Goal: Task Accomplishment & Management: Complete application form

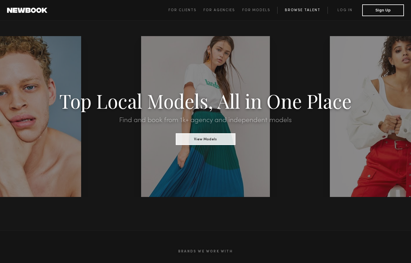
click at [294, 9] on link "Browse Talent" at bounding box center [302, 10] width 50 height 7
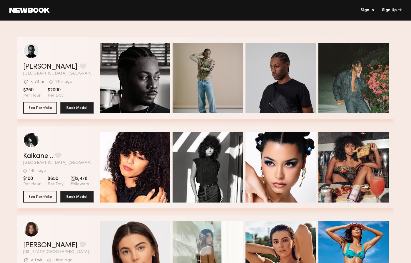
click at [32, 9] on link at bounding box center [29, 10] width 40 height 5
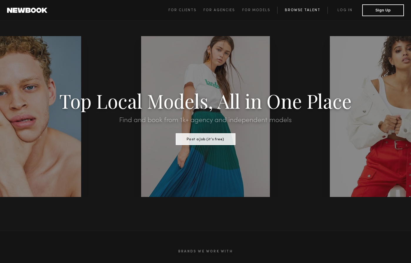
click at [310, 9] on link "Browse Talent" at bounding box center [302, 10] width 50 height 7
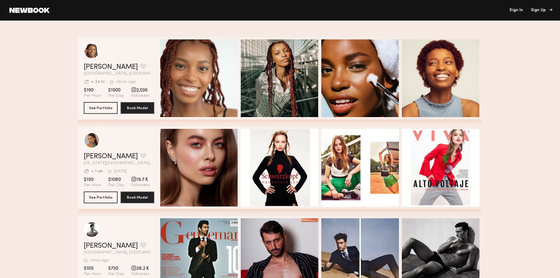
click at [411, 10] on div "Sign Up" at bounding box center [541, 10] width 20 height 4
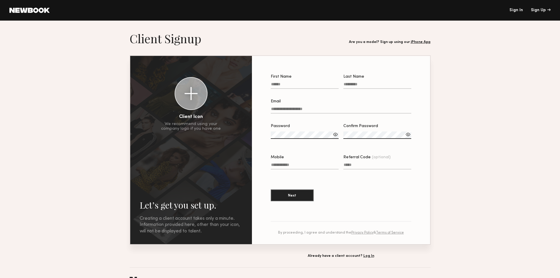
click at [294, 83] on input "First Name" at bounding box center [305, 85] width 68 height 7
type input "*******"
click at [368, 84] on input "Last Name" at bounding box center [377, 85] width 68 height 7
type input "*****"
click at [318, 109] on input "Email" at bounding box center [341, 110] width 140 height 7
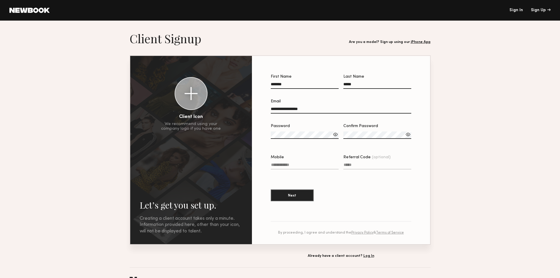
type input "**********"
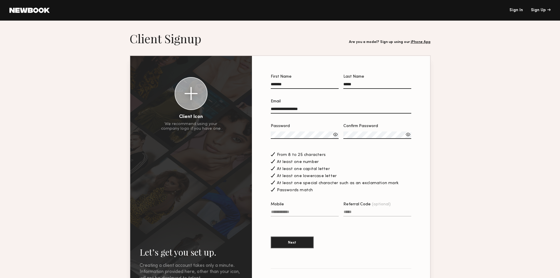
click at [408, 135] on div at bounding box center [408, 134] width 6 height 6
click at [335, 135] on div at bounding box center [335, 134] width 6 height 6
click at [305, 245] on button "Next" at bounding box center [292, 242] width 43 height 12
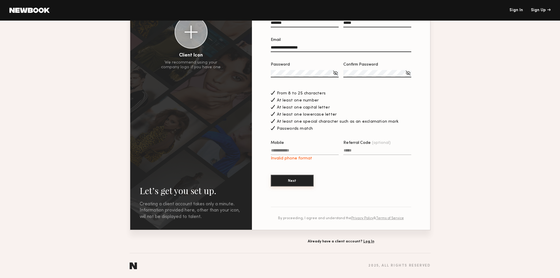
scroll to position [65, 0]
click at [299, 148] on input "Mobile Invalid phone format" at bounding box center [305, 151] width 68 height 7
type input "**********"
click at [303, 183] on button "Next" at bounding box center [292, 180] width 43 height 12
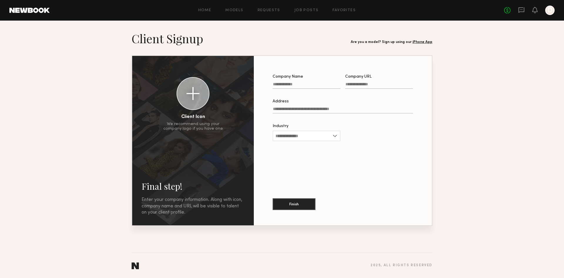
click at [306, 85] on input "Company Name" at bounding box center [307, 85] width 68 height 7
type input "**********"
click at [302, 107] on label "Address" at bounding box center [343, 109] width 140 height 20
click at [302, 107] on input "Address" at bounding box center [343, 110] width 140 height 7
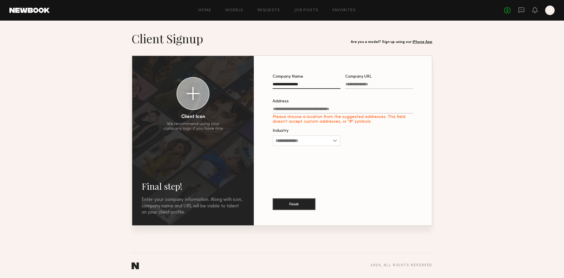
click at [361, 84] on input "Company URL" at bounding box center [379, 85] width 68 height 7
click at [336, 142] on input "Industry" at bounding box center [307, 140] width 68 height 11
click at [310, 208] on div "Other" at bounding box center [306, 206] width 67 height 9
type input "*****"
click at [396, 84] on input "Company URL Required" at bounding box center [379, 85] width 68 height 7
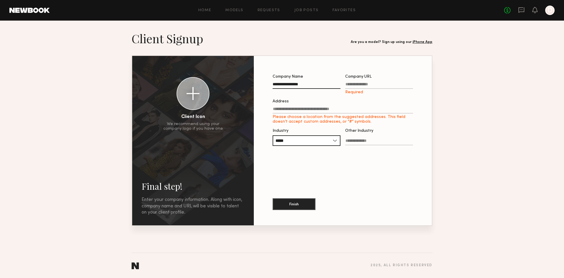
click at [359, 84] on input "Company URL Required" at bounding box center [379, 85] width 68 height 7
paste input "**********"
type input "**********"
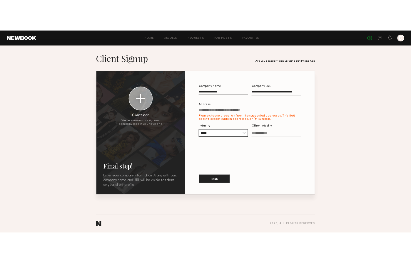
scroll to position [0, 0]
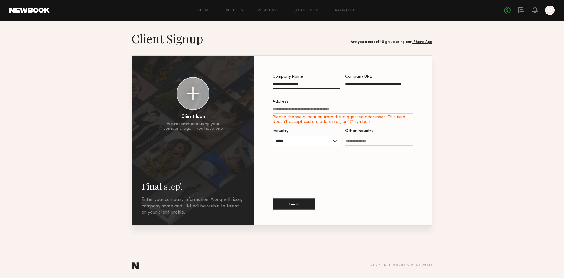
click at [358, 108] on input "Address Please choose a location from the suggested addresses. This field doesn…" at bounding box center [343, 110] width 140 height 7
drag, startPoint x: 295, startPoint y: 203, endPoint x: 298, endPoint y: 204, distance: 3.1
click at [296, 204] on button "Finish" at bounding box center [294, 204] width 43 height 12
click at [377, 139] on label "Other Industry Required" at bounding box center [379, 140] width 68 height 22
click at [377, 139] on input "Other Industry Required" at bounding box center [379, 142] width 68 height 7
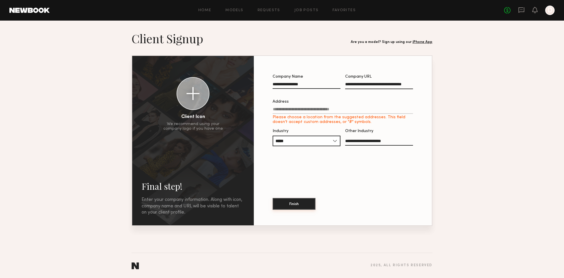
type input "**********"
click at [304, 206] on button "Finish" at bounding box center [294, 204] width 43 height 12
click at [293, 204] on button "Finish" at bounding box center [294, 204] width 43 height 12
click at [351, 107] on input "Address Please choose a location from the suggested addresses. This field doesn…" at bounding box center [343, 110] width 140 height 7
click at [351, 108] on input "Address Please choose a location from the suggested addresses. This field doesn…" at bounding box center [343, 110] width 140 height 7
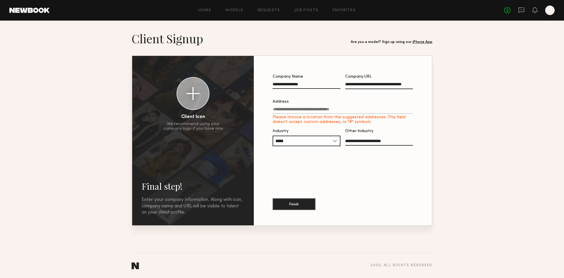
click at [351, 108] on input "Address Please choose a location from the suggested addresses. This field doesn…" at bounding box center [343, 110] width 140 height 7
type input "**********"
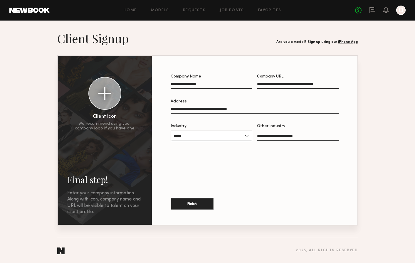
click at [105, 92] on div at bounding box center [104, 93] width 13 height 13
click at [104, 94] on div at bounding box center [104, 93] width 13 height 13
drag, startPoint x: 98, startPoint y: 86, endPoint x: 98, endPoint y: 89, distance: 3.5
click at [98, 89] on div at bounding box center [105, 94] width 32 height 32
click at [197, 207] on button "Finish" at bounding box center [192, 204] width 43 height 12
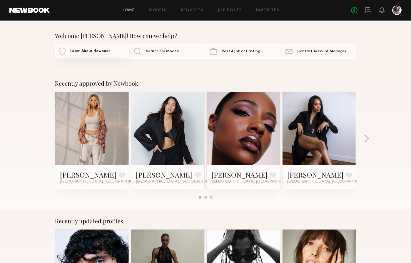
click at [96, 51] on span "Learn About Newbook" at bounding box center [90, 51] width 40 height 4
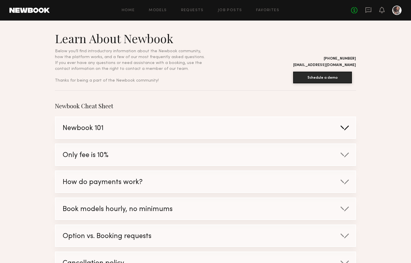
click at [343, 125] on div at bounding box center [344, 128] width 9 height 6
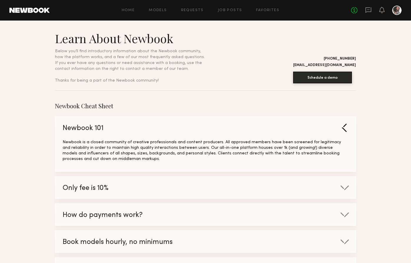
click at [344, 124] on div at bounding box center [344, 127] width 6 height 9
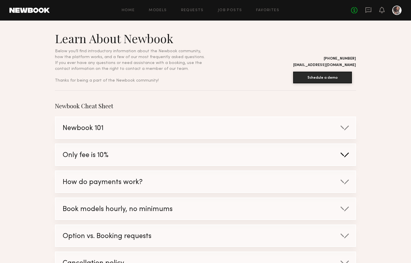
click at [346, 152] on div at bounding box center [344, 155] width 9 height 6
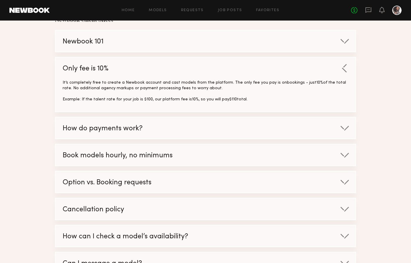
scroll to position [88, 0]
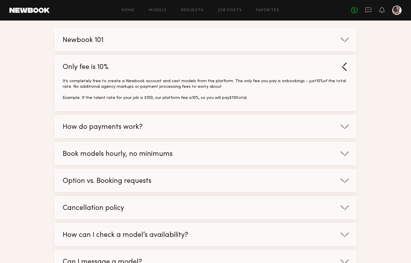
click at [344, 63] on div at bounding box center [344, 66] width 6 height 9
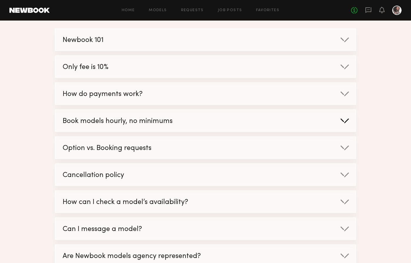
click at [344, 118] on div at bounding box center [344, 121] width 9 height 6
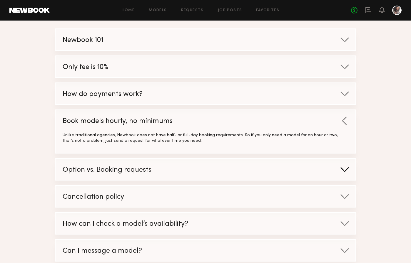
click at [343, 167] on div at bounding box center [344, 170] width 9 height 6
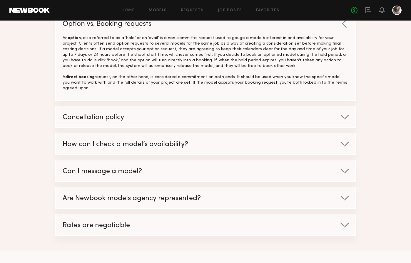
scroll to position [235, 0]
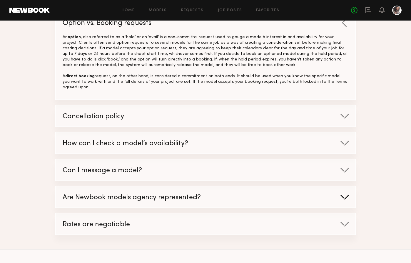
click at [343, 194] on div at bounding box center [344, 197] width 9 height 6
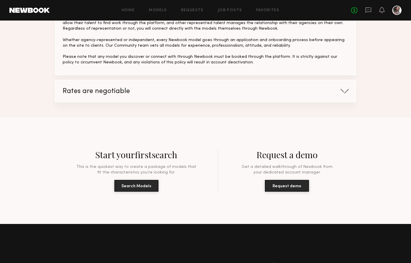
scroll to position [441, 0]
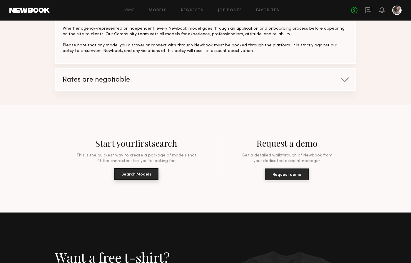
click at [149, 168] on button "Search Models" at bounding box center [136, 174] width 44 height 12
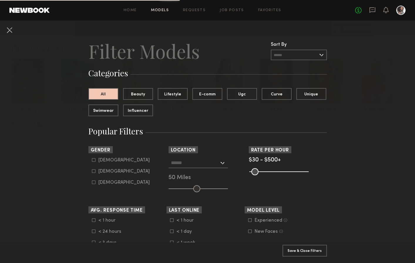
click at [318, 55] on input "text" at bounding box center [299, 55] width 56 height 11
click at [221, 162] on div at bounding box center [198, 163] width 59 height 11
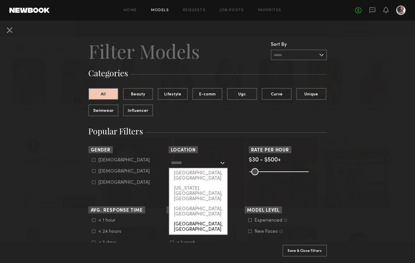
click at [192, 220] on div "[GEOGRAPHIC_DATA], [GEOGRAPHIC_DATA]" at bounding box center [198, 227] width 58 height 15
type input "**********"
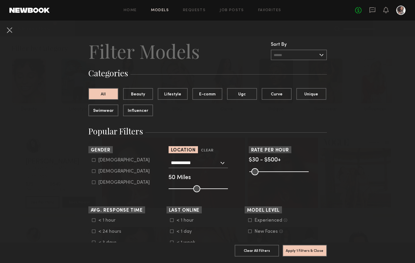
click at [248, 231] on icon at bounding box center [250, 232] width 4 height 4
click at [93, 171] on icon at bounding box center [94, 172] width 4 height 4
type input "**"
drag, startPoint x: 193, startPoint y: 188, endPoint x: 180, endPoint y: 193, distance: 13.9
type input "**"
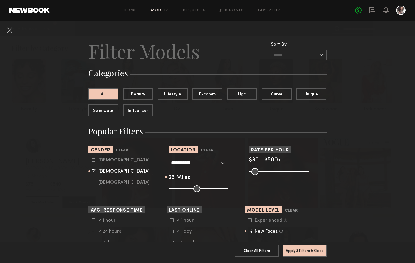
click at [180, 192] on input "range" at bounding box center [198, 188] width 59 height 7
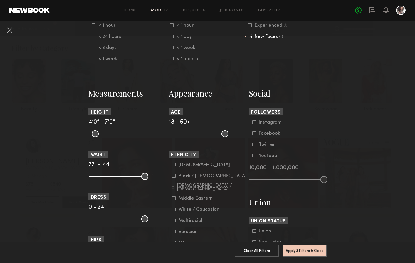
scroll to position [206, 0]
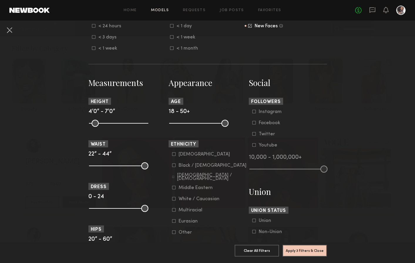
drag, startPoint x: 170, startPoint y: 176, endPoint x: 174, endPoint y: 170, distance: 7.8
click at [172, 176] on icon at bounding box center [173, 177] width 2 height 2
click at [172, 164] on icon at bounding box center [173, 165] width 3 height 3
click at [172, 233] on icon at bounding box center [174, 233] width 4 height 4
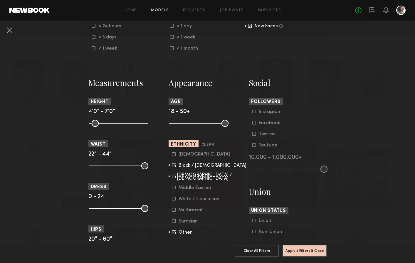
click at [172, 211] on icon at bounding box center [173, 210] width 3 height 3
click at [172, 187] on icon at bounding box center [174, 188] width 4 height 4
click at [172, 154] on icon at bounding box center [174, 155] width 4 height 4
click at [252, 112] on icon at bounding box center [254, 112] width 4 height 4
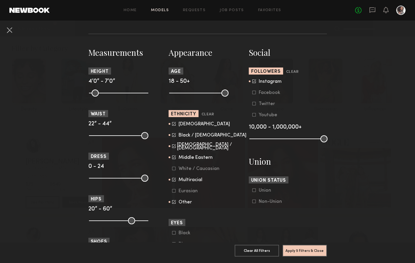
scroll to position [230, 0]
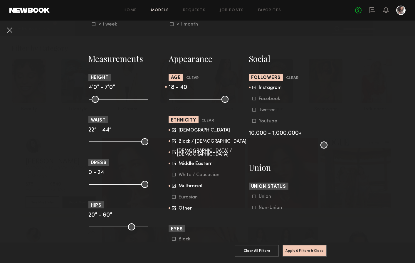
drag, startPoint x: 223, startPoint y: 98, endPoint x: 207, endPoint y: 105, distance: 17.4
type input "**"
click at [207, 103] on input "range" at bounding box center [198, 99] width 59 height 7
drag, startPoint x: 143, startPoint y: 142, endPoint x: 109, endPoint y: 152, distance: 35.2
click at [109, 145] on input "range" at bounding box center [118, 141] width 59 height 7
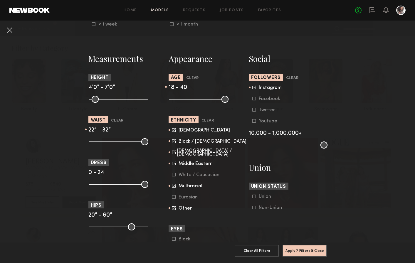
drag, startPoint x: 110, startPoint y: 142, endPoint x: 113, endPoint y: 140, distance: 3.4
click at [113, 140] on input "range" at bounding box center [118, 141] width 59 height 7
type input "**"
click at [113, 140] on input "range" at bounding box center [118, 141] width 59 height 7
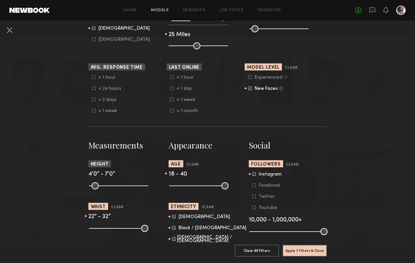
scroll to position [112, 0]
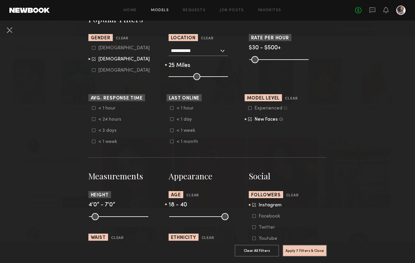
click at [170, 143] on icon at bounding box center [172, 142] width 4 height 4
click at [92, 142] on icon at bounding box center [94, 142] width 4 height 4
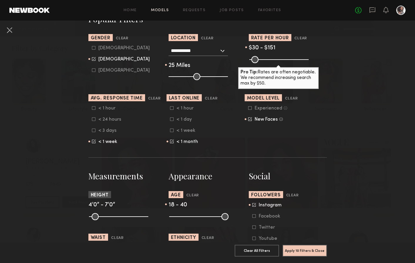
drag, startPoint x: 303, startPoint y: 60, endPoint x: 264, endPoint y: 76, distance: 42.2
type input "***"
click at [264, 63] on input "range" at bounding box center [278, 59] width 59 height 7
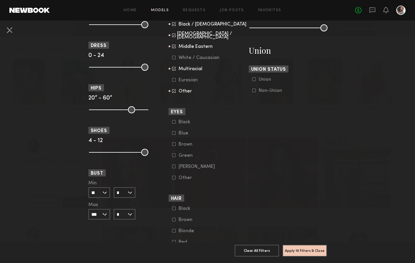
scroll to position [347, 0]
drag, startPoint x: 252, startPoint y: 90, endPoint x: 277, endPoint y: 95, distance: 24.8
click at [253, 90] on icon at bounding box center [254, 90] width 4 height 4
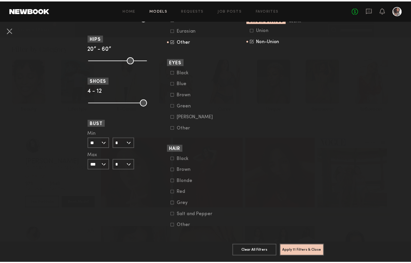
scroll to position [406, 0]
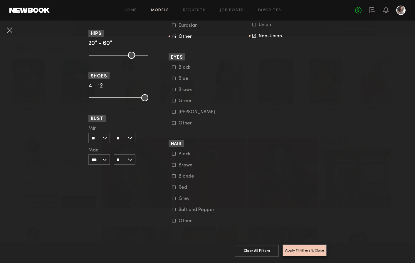
drag, startPoint x: 303, startPoint y: 247, endPoint x: 321, endPoint y: 230, distance: 25.2
click at [303, 247] on button "Apply 11 Filters & Close" at bounding box center [305, 251] width 44 height 12
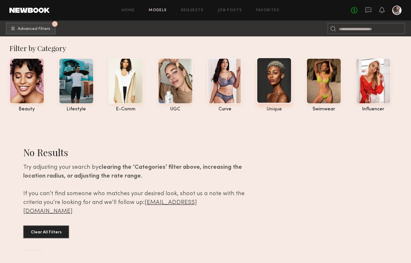
click at [279, 93] on div at bounding box center [274, 81] width 35 height 46
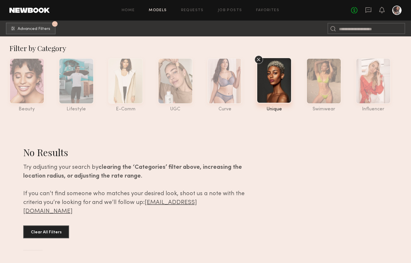
click at [260, 63] on icon at bounding box center [258, 59] width 9 height 9
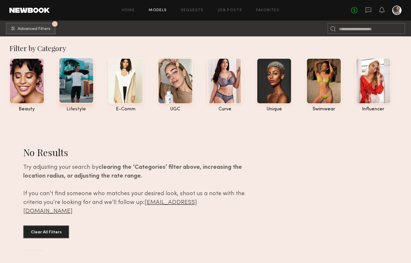
click at [66, 80] on div at bounding box center [76, 81] width 35 height 46
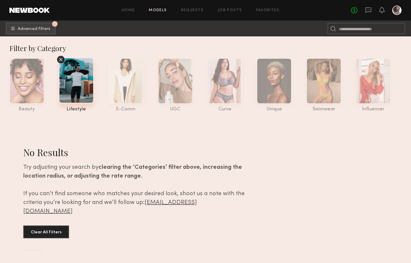
click at [77, 86] on div at bounding box center [76, 81] width 35 height 46
click at [56, 225] on button "Clear All Filters" at bounding box center [46, 231] width 46 height 13
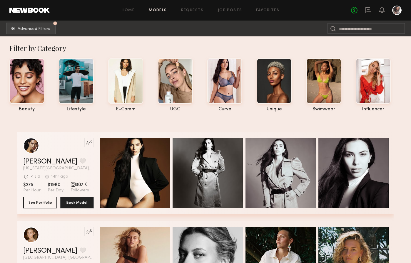
click at [157, 9] on link "Models" at bounding box center [158, 11] width 18 height 4
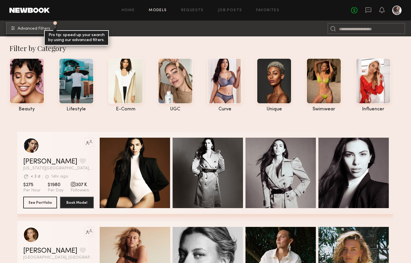
click at [31, 25] on button "Advanced Filters Pro tip: speed up your search by using our advanced filters." at bounding box center [31, 28] width 50 height 12
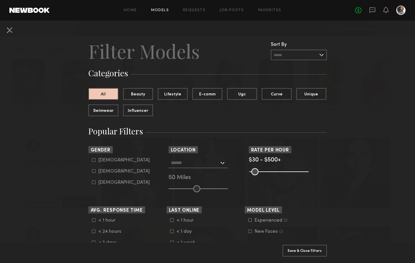
click at [92, 172] on icon at bounding box center [94, 172] width 4 height 4
type input "**"
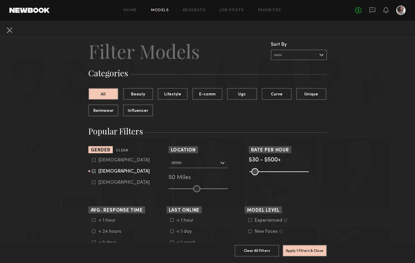
click at [220, 162] on div at bounding box center [198, 163] width 59 height 11
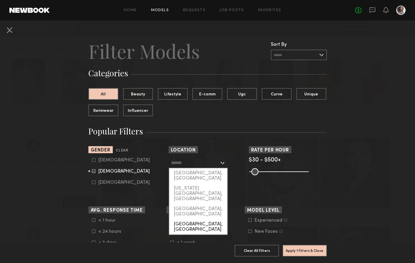
click at [198, 220] on div "[GEOGRAPHIC_DATA], [GEOGRAPHIC_DATA]" at bounding box center [198, 227] width 58 height 15
type input "**********"
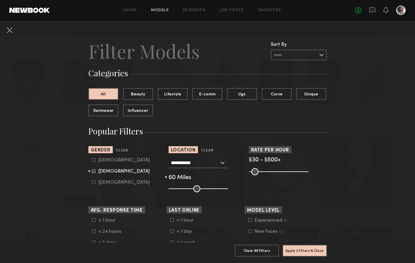
drag, startPoint x: 195, startPoint y: 187, endPoint x: 199, endPoint y: 187, distance: 4.4
click at [199, 187] on input "range" at bounding box center [198, 188] width 59 height 7
drag, startPoint x: 198, startPoint y: 187, endPoint x: 195, endPoint y: 189, distance: 3.2
type input "**"
click at [195, 189] on input "range" at bounding box center [198, 188] width 59 height 7
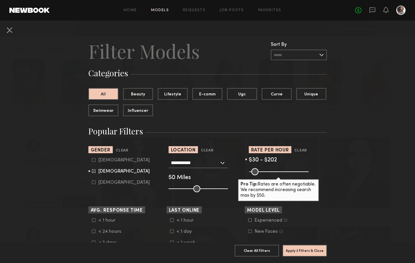
drag, startPoint x: 303, startPoint y: 171, endPoint x: 270, endPoint y: 175, distance: 33.7
type input "***"
click at [270, 175] on input "range" at bounding box center [278, 171] width 59 height 7
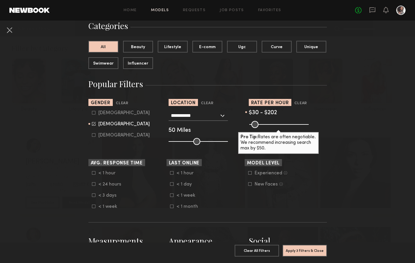
scroll to position [59, 0]
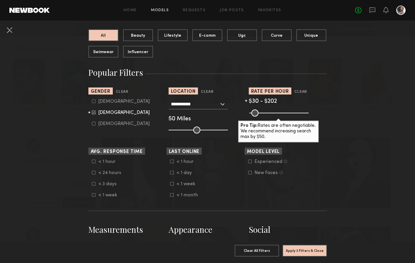
click at [248, 172] on icon at bounding box center [250, 173] width 4 height 4
click at [248, 162] on icon at bounding box center [250, 162] width 4 height 4
drag, startPoint x: 167, startPoint y: 193, endPoint x: 167, endPoint y: 197, distance: 4.1
click at [167, 193] on div "< 1 hour < 1 day < 1 week < 1 month" at bounding box center [206, 178] width 78 height 39
click at [170, 195] on icon at bounding box center [171, 195] width 3 height 3
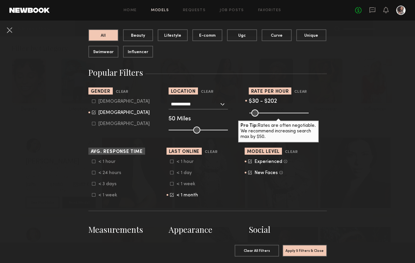
click at [92, 195] on icon at bounding box center [94, 195] width 4 height 4
click at [92, 184] on icon at bounding box center [94, 184] width 4 height 4
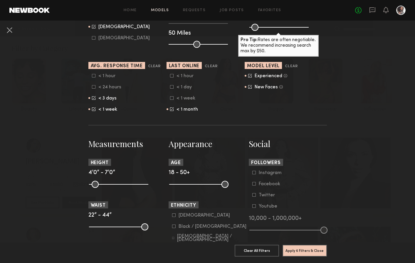
scroll to position [147, 0]
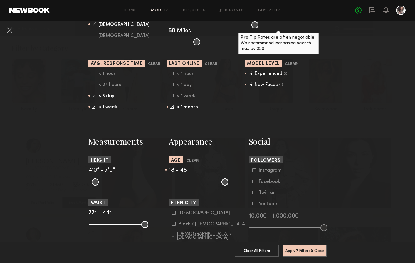
drag, startPoint x: 223, startPoint y: 183, endPoint x: 215, endPoint y: 186, distance: 8.8
type input "**"
click at [215, 186] on input "range" at bounding box center [198, 182] width 59 height 7
drag, startPoint x: 140, startPoint y: 183, endPoint x: 137, endPoint y: 186, distance: 4.4
type input "**"
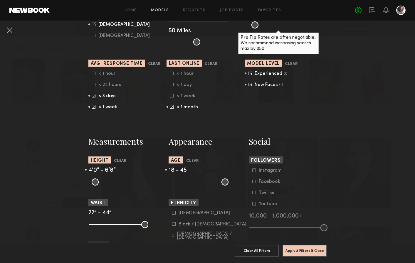
click at [137, 186] on input "range" at bounding box center [118, 182] width 59 height 7
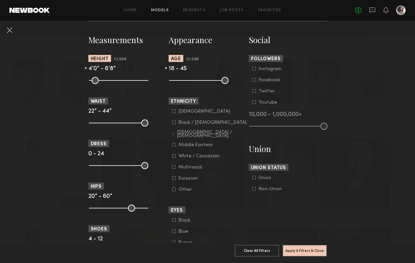
scroll to position [264, 0]
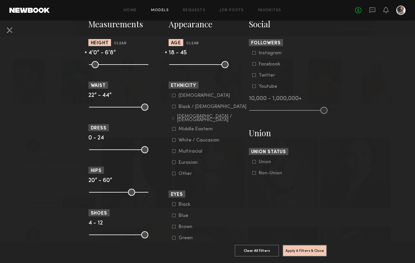
click at [172, 174] on icon at bounding box center [174, 174] width 4 height 4
click at [172, 161] on icon at bounding box center [174, 163] width 4 height 4
drag, startPoint x: 171, startPoint y: 151, endPoint x: 171, endPoint y: 146, distance: 5.0
click at [172, 150] on icon at bounding box center [174, 152] width 4 height 4
click at [173, 139] on icon at bounding box center [174, 140] width 4 height 4
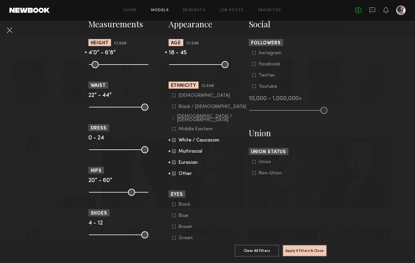
click at [172, 127] on common-framework-checkbox "Middle Eastern" at bounding box center [209, 129] width 75 height 5
click at [172, 118] on icon at bounding box center [173, 118] width 2 height 2
click at [172, 130] on icon at bounding box center [174, 129] width 4 height 4
click at [172, 106] on icon at bounding box center [174, 107] width 4 height 4
click at [172, 95] on icon at bounding box center [174, 96] width 4 height 4
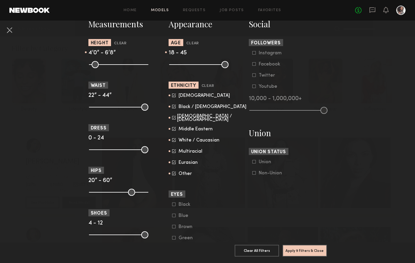
click at [252, 52] on icon at bounding box center [254, 53] width 4 height 4
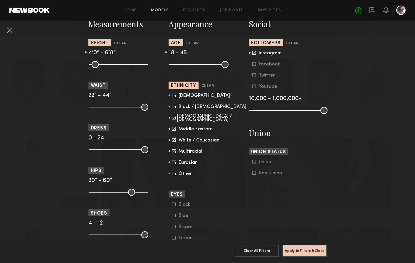
click at [252, 65] on icon at bounding box center [254, 64] width 4 height 4
click at [252, 162] on icon at bounding box center [254, 162] width 4 height 4
click at [252, 172] on icon at bounding box center [253, 173] width 3 height 3
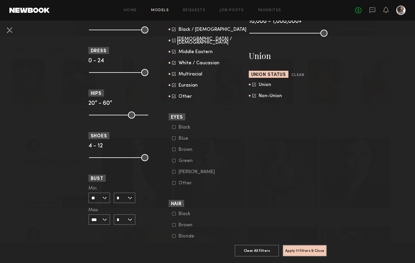
scroll to position [353, 0]
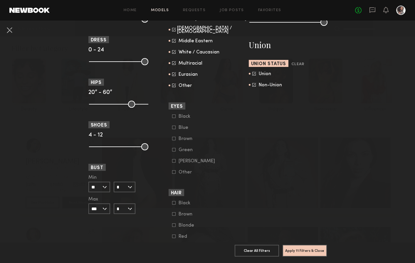
click at [172, 138] on icon at bounding box center [174, 139] width 4 height 4
drag, startPoint x: 172, startPoint y: 127, endPoint x: 172, endPoint y: 122, distance: 4.7
click at [172, 126] on icon at bounding box center [174, 128] width 4 height 4
click at [172, 115] on icon at bounding box center [173, 116] width 3 height 3
click at [172, 172] on icon at bounding box center [174, 172] width 4 height 4
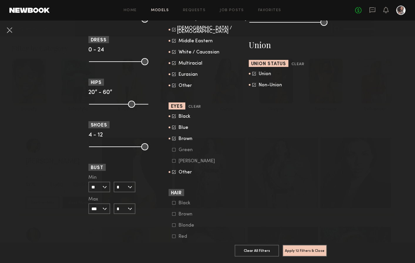
click at [172, 162] on icon at bounding box center [174, 161] width 4 height 4
click at [172, 148] on icon at bounding box center [173, 149] width 3 height 3
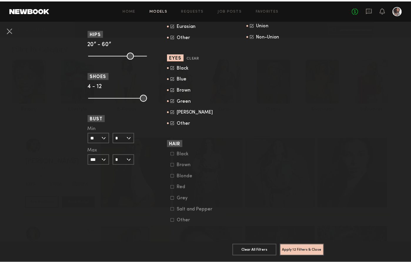
scroll to position [406, 0]
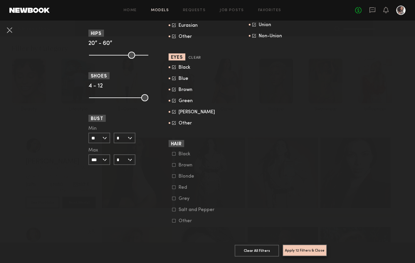
drag, startPoint x: 304, startPoint y: 247, endPoint x: 314, endPoint y: 228, distance: 21.6
click at [304, 247] on button "Apply 12 Filters & Close" at bounding box center [305, 251] width 44 height 12
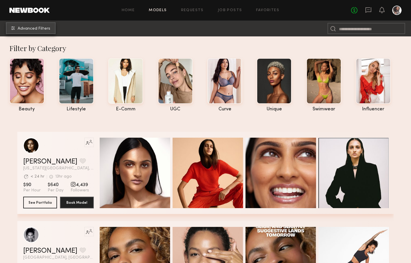
click at [32, 27] on span "Advanced Filters" at bounding box center [34, 29] width 33 height 4
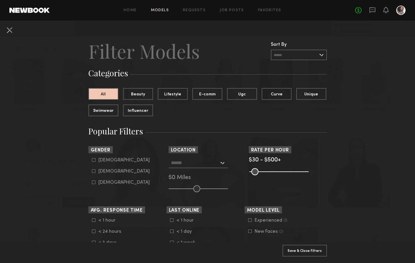
click at [219, 164] on div at bounding box center [198, 163] width 59 height 11
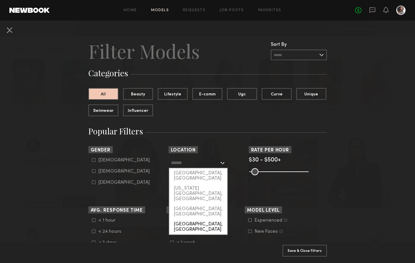
click at [198, 220] on div "[GEOGRAPHIC_DATA], [GEOGRAPHIC_DATA]" at bounding box center [198, 227] width 58 height 15
type input "**********"
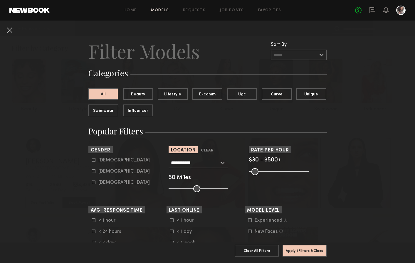
click at [92, 171] on icon at bounding box center [94, 172] width 4 height 4
type input "**"
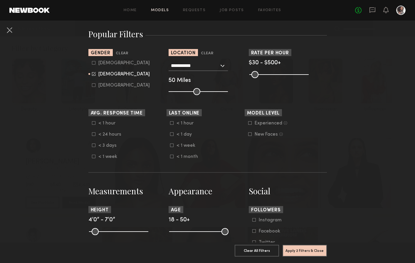
scroll to position [118, 0]
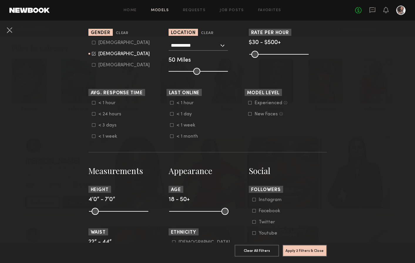
click at [248, 102] on icon at bounding box center [250, 103] width 4 height 4
drag, startPoint x: 247, startPoint y: 113, endPoint x: 244, endPoint y: 120, distance: 8.0
click at [248, 114] on icon at bounding box center [250, 114] width 4 height 4
click at [170, 136] on icon at bounding box center [171, 136] width 3 height 3
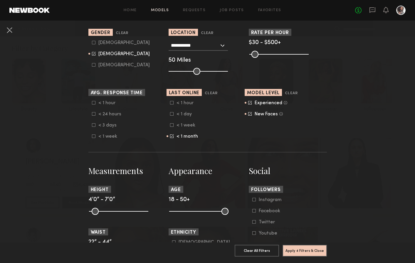
drag, startPoint x: 90, startPoint y: 136, endPoint x: 93, endPoint y: 134, distance: 3.5
click at [92, 136] on icon at bounding box center [94, 137] width 4 height 4
click at [92, 126] on icon at bounding box center [94, 125] width 4 height 4
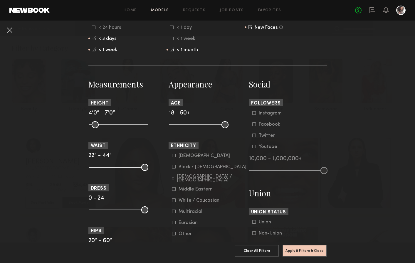
scroll to position [206, 0]
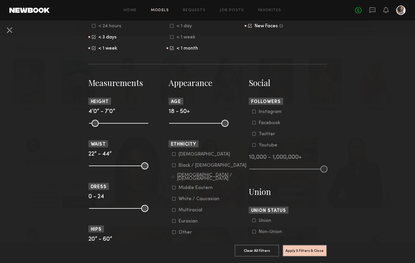
click at [134, 126] on common-range-minmax at bounding box center [117, 122] width 59 height 7
drag, startPoint x: 141, startPoint y: 122, endPoint x: 128, endPoint y: 127, distance: 14.2
type input "**"
click at [128, 127] on input "range" at bounding box center [118, 123] width 59 height 7
drag, startPoint x: 140, startPoint y: 166, endPoint x: 126, endPoint y: 172, distance: 15.4
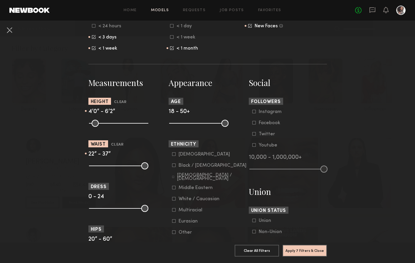
type input "**"
click at [126, 170] on input "range" at bounding box center [118, 165] width 59 height 7
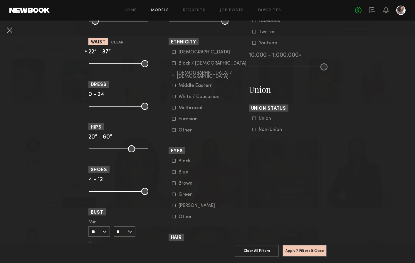
scroll to position [323, 0]
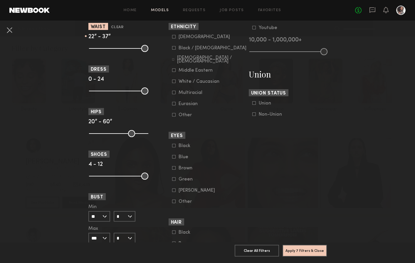
drag, startPoint x: 171, startPoint y: 201, endPoint x: 170, endPoint y: 195, distance: 6.6
click at [172, 201] on icon at bounding box center [174, 202] width 4 height 4
click at [172, 189] on icon at bounding box center [173, 190] width 3 height 3
click at [172, 179] on icon at bounding box center [174, 179] width 4 height 4
click at [172, 166] on common-framework-checkbox "Brown" at bounding box center [209, 168] width 75 height 5
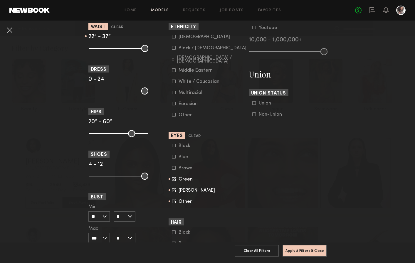
click at [172, 167] on icon at bounding box center [174, 168] width 4 height 4
click at [172, 158] on icon at bounding box center [174, 157] width 4 height 4
click at [172, 145] on icon at bounding box center [174, 146] width 4 height 4
click at [172, 115] on icon at bounding box center [174, 115] width 4 height 4
click at [172, 91] on icon at bounding box center [174, 93] width 4 height 4
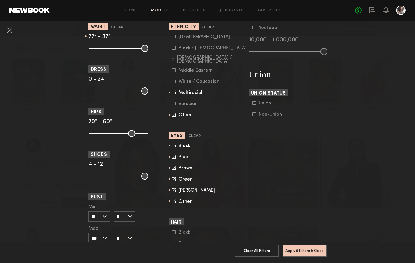
click at [173, 107] on form "[DEMOGRAPHIC_DATA] / [DEMOGRAPHIC_DATA] Hispanic / Latino [DEMOGRAPHIC_DATA] / …" at bounding box center [209, 75] width 75 height 83
click at [173, 103] on label "Eurasian" at bounding box center [186, 104] width 29 height 4
click at [172, 69] on icon at bounding box center [174, 70] width 4 height 4
click at [172, 57] on common-framework-checkbox "[DEMOGRAPHIC_DATA] / [DEMOGRAPHIC_DATA]" at bounding box center [209, 59] width 75 height 5
click at [172, 46] on icon at bounding box center [173, 47] width 3 height 3
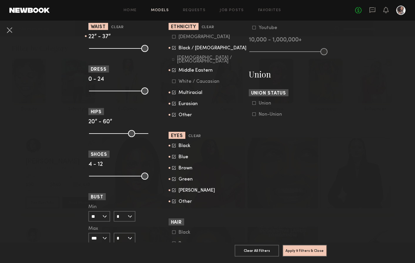
click at [172, 59] on icon at bounding box center [173, 59] width 2 height 2
drag, startPoint x: 172, startPoint y: 35, endPoint x: 175, endPoint y: 39, distance: 5.0
click at [172, 36] on icon at bounding box center [174, 37] width 4 height 4
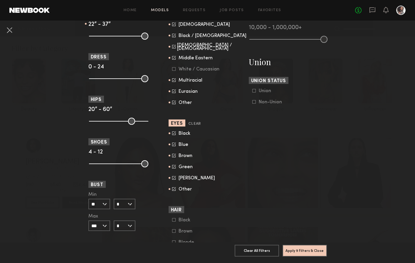
scroll to position [353, 0]
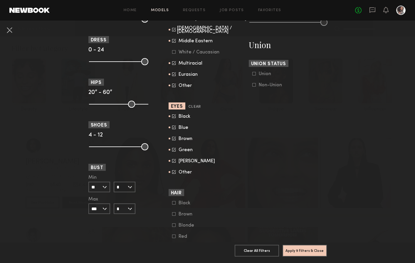
drag, startPoint x: 251, startPoint y: 73, endPoint x: 252, endPoint y: 77, distance: 3.7
click at [252, 73] on icon at bounding box center [254, 74] width 4 height 4
click at [252, 84] on icon at bounding box center [254, 85] width 4 height 4
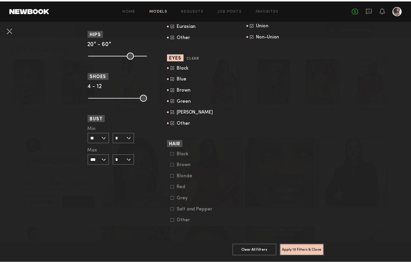
scroll to position [406, 0]
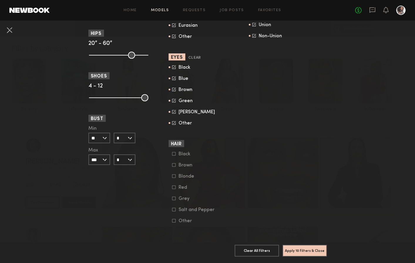
click at [172, 152] on icon at bounding box center [174, 154] width 4 height 4
click at [172, 163] on icon at bounding box center [174, 165] width 4 height 4
click at [172, 175] on icon at bounding box center [173, 176] width 3 height 3
click at [172, 186] on icon at bounding box center [174, 188] width 4 height 4
click at [172, 220] on icon at bounding box center [173, 221] width 3 height 3
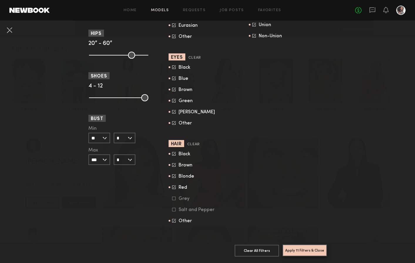
click at [302, 246] on button "Apply 11 Filters & Close" at bounding box center [305, 251] width 44 height 12
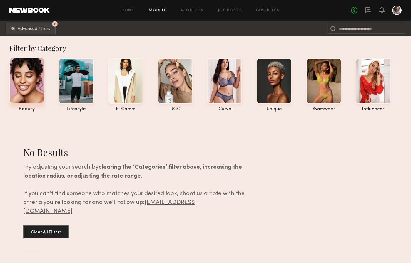
click at [30, 92] on div at bounding box center [26, 81] width 35 height 46
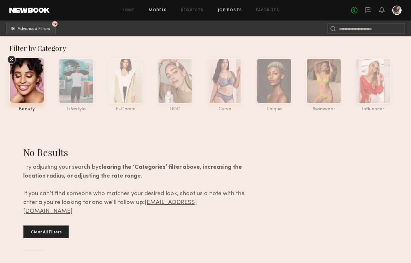
click at [236, 11] on link "Job Posts" at bounding box center [230, 11] width 24 height 4
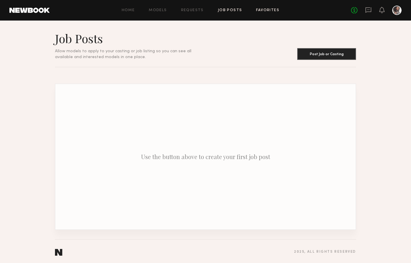
click at [263, 9] on link "Favorites" at bounding box center [267, 11] width 23 height 4
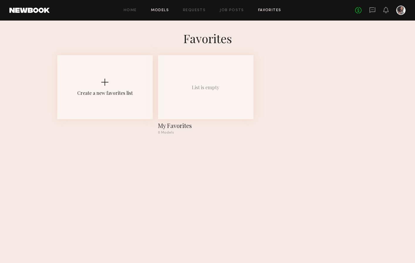
click at [165, 9] on link "Models" at bounding box center [160, 11] width 18 height 4
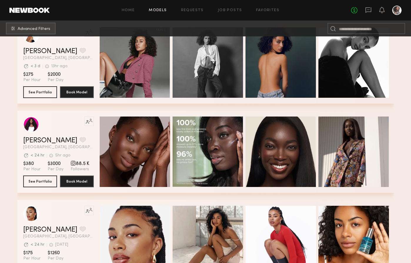
scroll to position [1838, 0]
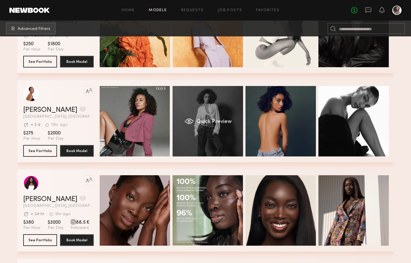
click at [214, 129] on div "Quick Preview" at bounding box center [207, 121] width 71 height 71
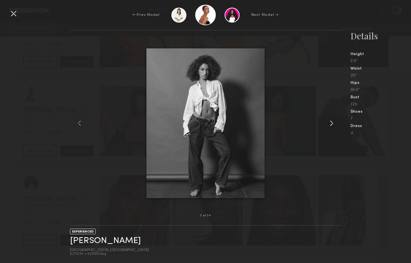
click at [332, 122] on common-icon at bounding box center [331, 123] width 9 height 9
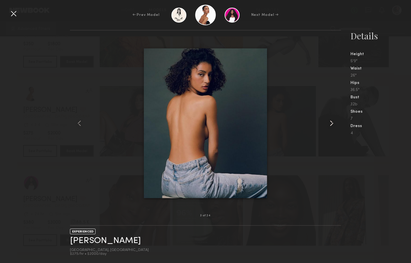
click at [332, 122] on common-icon at bounding box center [331, 123] width 9 height 9
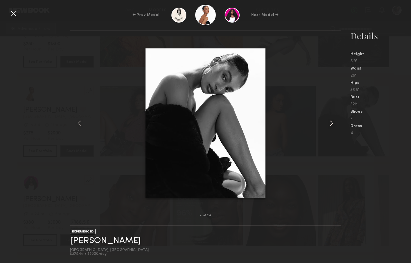
click at [332, 122] on common-icon at bounding box center [331, 123] width 9 height 9
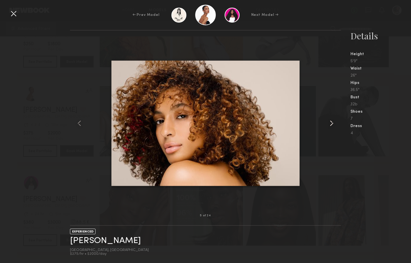
click at [332, 122] on common-icon at bounding box center [331, 123] width 9 height 9
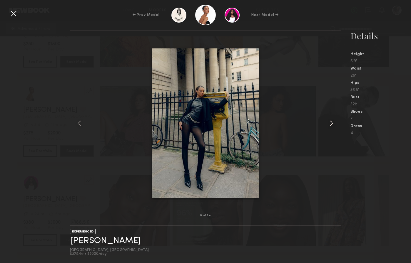
click at [332, 122] on common-icon at bounding box center [331, 123] width 9 height 9
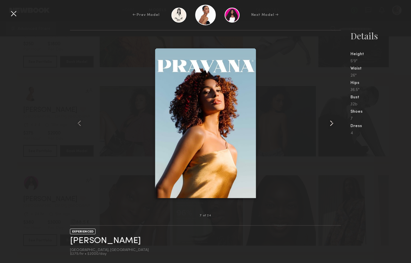
click at [332, 122] on common-icon at bounding box center [331, 123] width 9 height 9
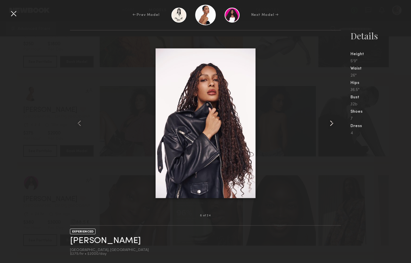
click at [332, 122] on common-icon at bounding box center [331, 123] width 9 height 9
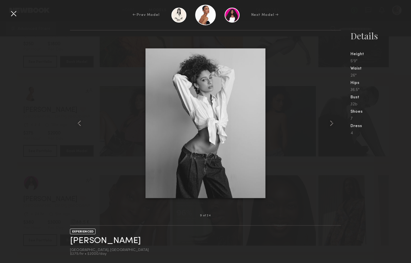
click at [14, 12] on div at bounding box center [13, 13] width 9 height 9
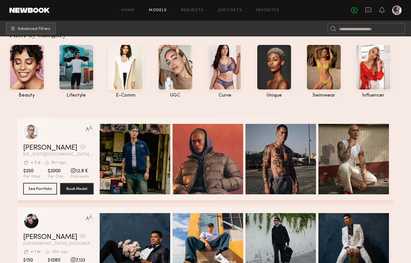
scroll to position [0, 0]
